Goal: Task Accomplishment & Management: Manage account settings

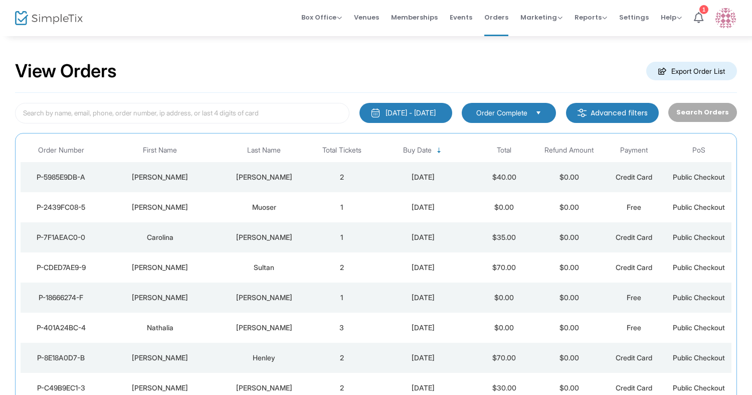
click at [165, 172] on div "[PERSON_NAME]" at bounding box center [160, 177] width 112 height 10
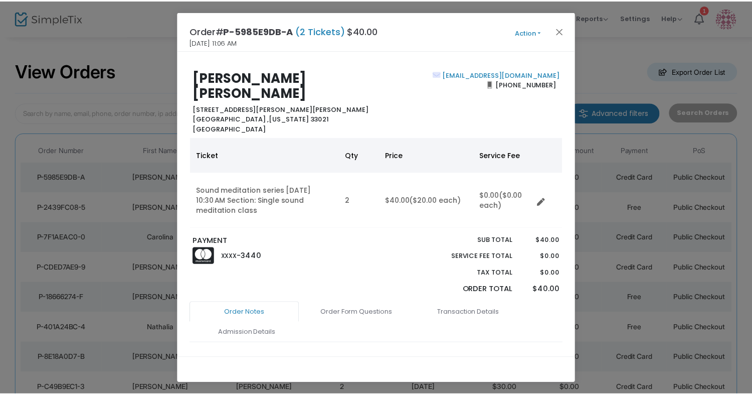
scroll to position [8, 0]
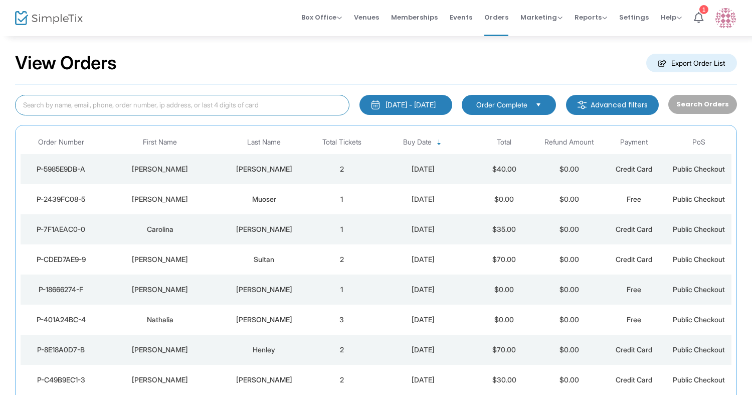
click at [82, 105] on input at bounding box center [182, 105] width 334 height 21
type input "[PERSON_NAME]"
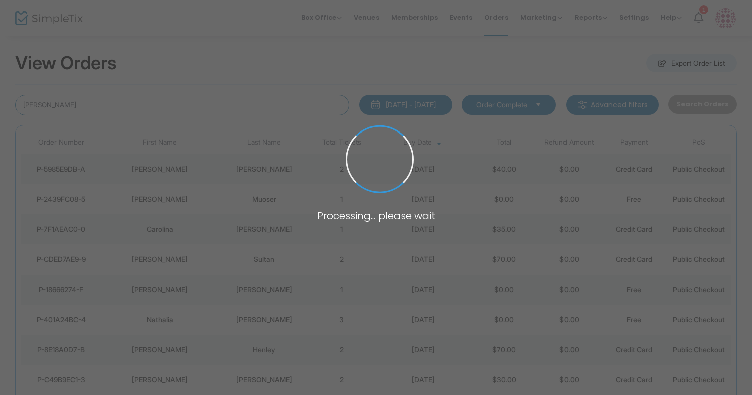
scroll to position [0, 0]
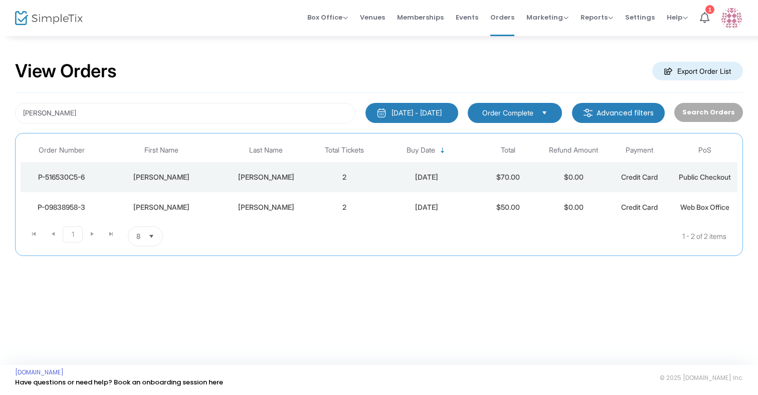
click at [239, 168] on td "[PERSON_NAME]" at bounding box center [266, 177] width 92 height 30
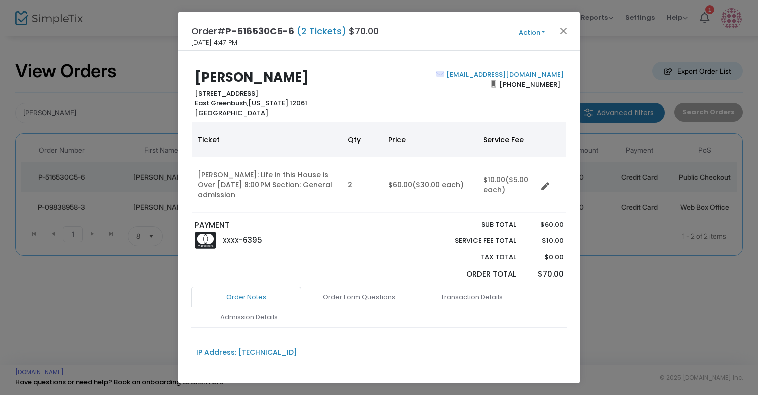
click at [536, 30] on button "Action" at bounding box center [532, 32] width 60 height 11
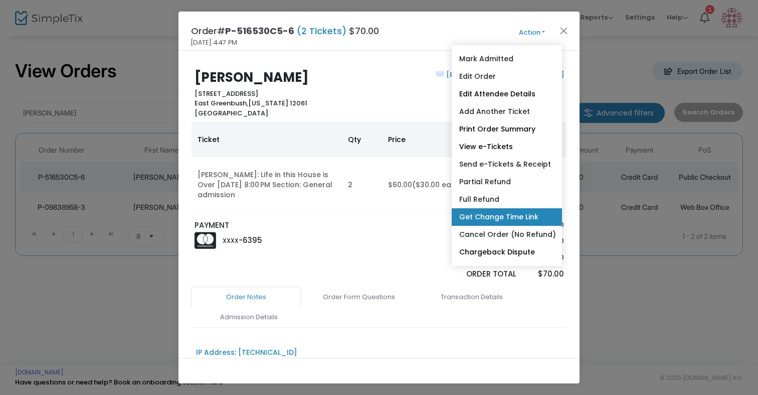
click at [479, 214] on link "Get Change Time Link" at bounding box center [507, 217] width 110 height 18
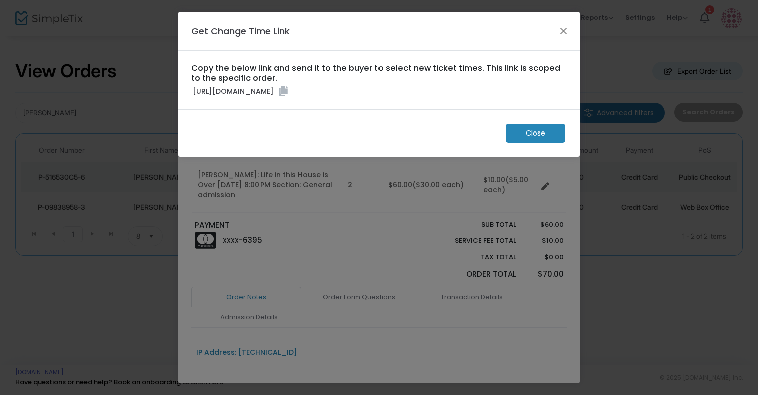
click at [288, 96] on icon at bounding box center [283, 91] width 9 height 10
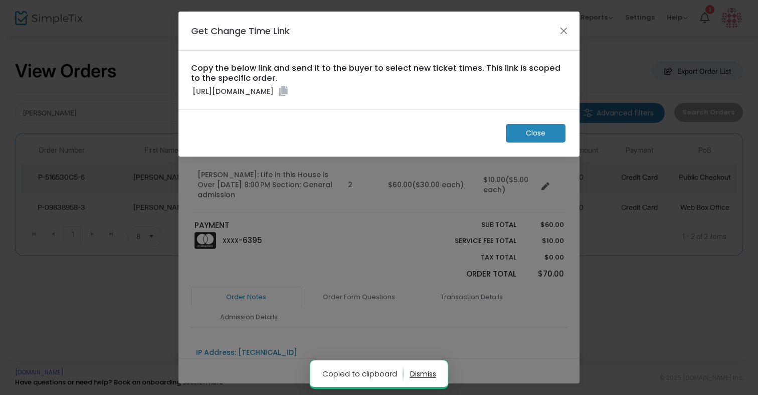
click at [529, 138] on span "Close" at bounding box center [536, 133] width 20 height 11
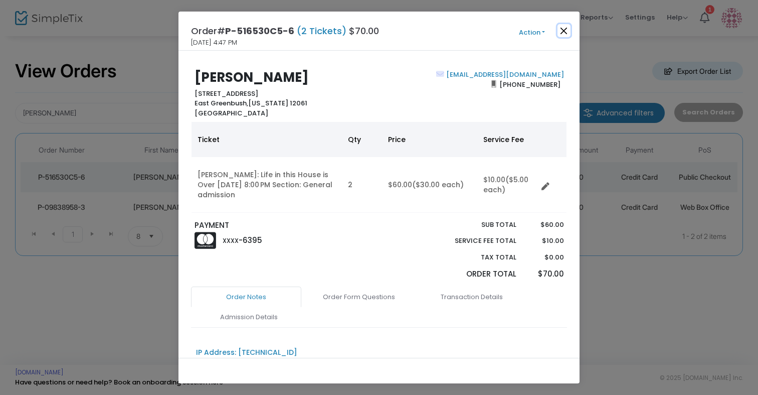
click at [567, 32] on button "Close" at bounding box center [564, 30] width 13 height 13
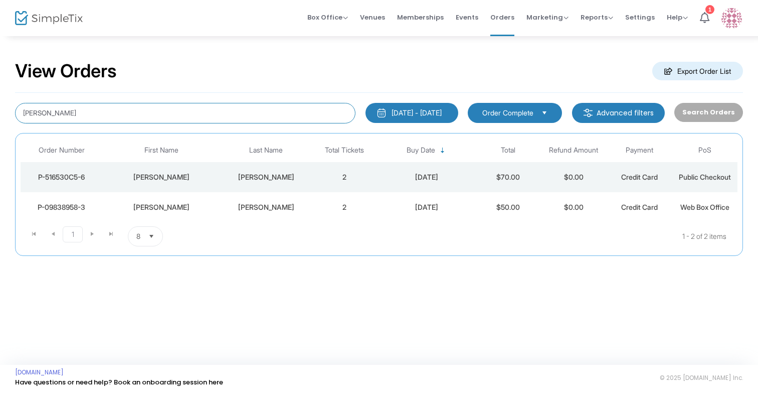
click at [156, 107] on input "lori lawrence" at bounding box center [185, 113] width 340 height 21
drag, startPoint x: 150, startPoint y: 113, endPoint x: -82, endPoint y: 104, distance: 232.3
click at [0, 104] on html "Processing... please wait Box Office Sell Tickets Bookings Sell Season Pass Ven…" at bounding box center [379, 197] width 758 height 395
